Goal: Find specific page/section: Find specific page/section

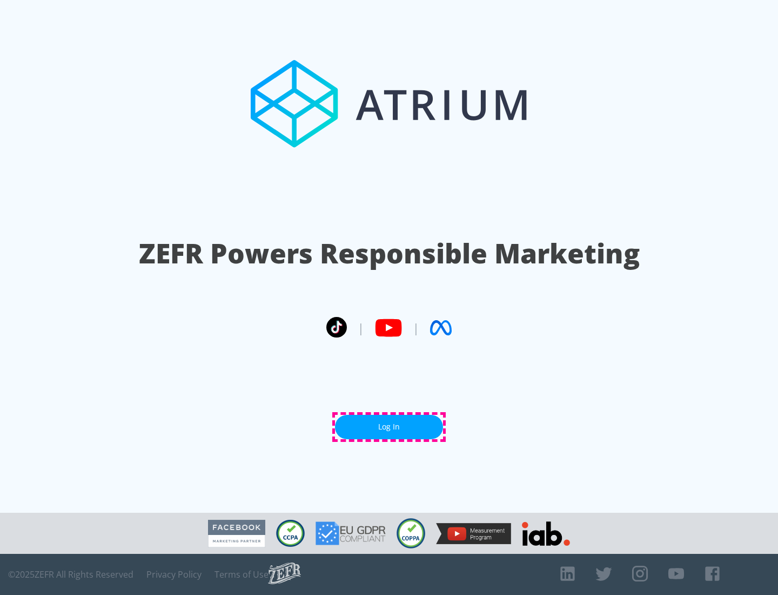
click at [389, 427] on link "Log In" at bounding box center [389, 427] width 108 height 24
